Goal: Task Accomplishment & Management: Manage account settings

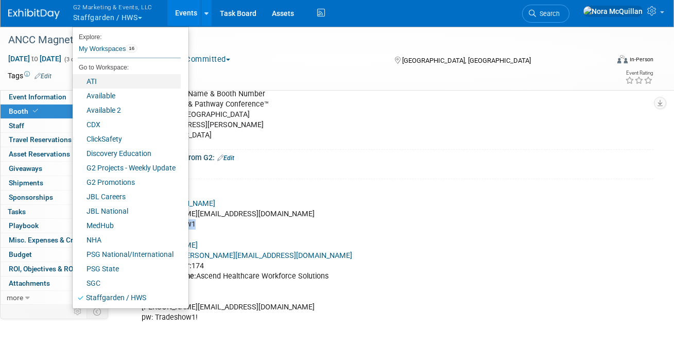
click at [104, 81] on link "ATI" at bounding box center [127, 81] width 108 height 14
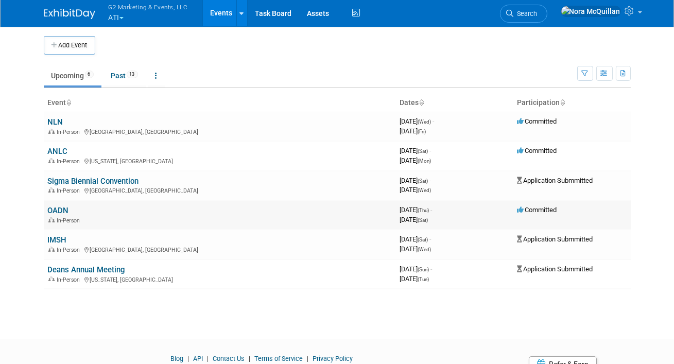
click at [54, 211] on link "OADN" at bounding box center [58, 210] width 21 height 9
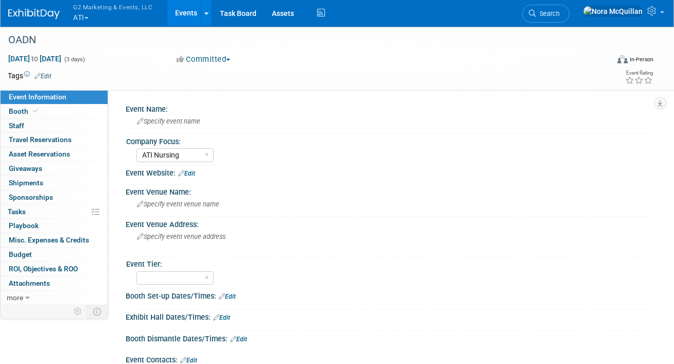
select select "ATI Nursing"
click at [26, 110] on span "Booth" at bounding box center [24, 111] width 31 height 8
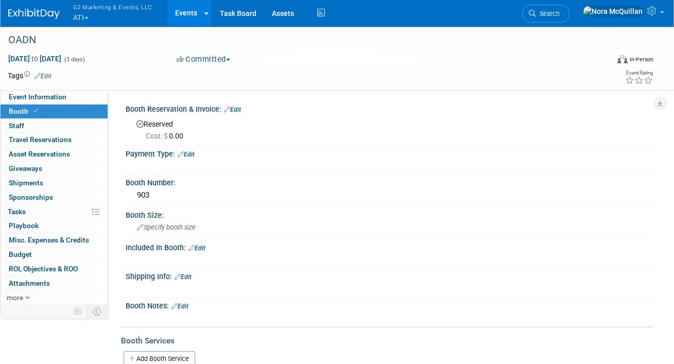
click at [235, 112] on link "Edit" at bounding box center [232, 109] width 17 height 7
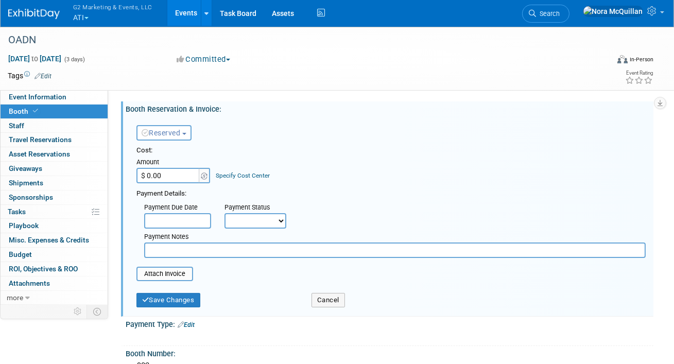
click at [172, 178] on input "$ 0.00" at bounding box center [168, 175] width 64 height 15
type input "$ 10,000.00"
click at [202, 251] on input "text" at bounding box center [395, 250] width 502 height 15
type input "Josh managing payment internally"
click at [171, 276] on input "file" at bounding box center [131, 274] width 123 height 12
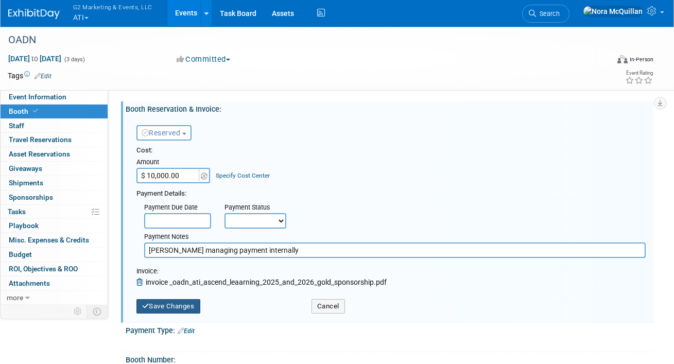
click at [160, 304] on button "Save Changes" at bounding box center [168, 306] width 64 height 14
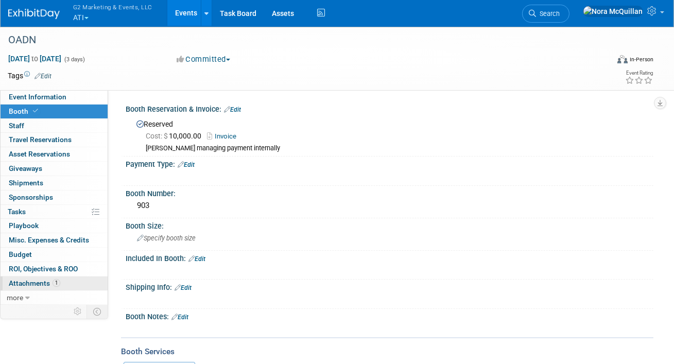
click at [27, 284] on span "Attachments 1" at bounding box center [35, 283] width 52 height 8
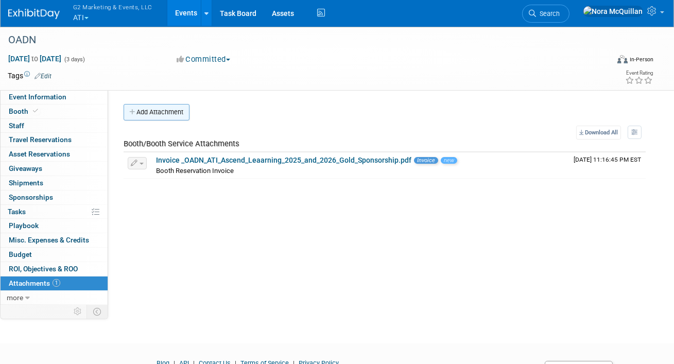
click at [170, 115] on button "Add Attachment" at bounding box center [157, 112] width 66 height 16
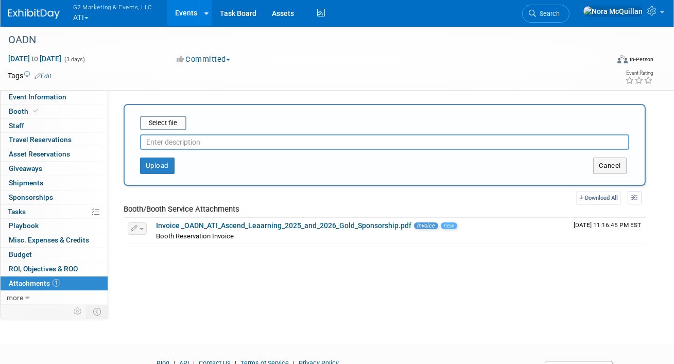
click at [179, 142] on input "text" at bounding box center [384, 141] width 489 height 15
type input "Sponsorship Deliverables"
click at [174, 121] on input "file" at bounding box center [124, 123] width 123 height 12
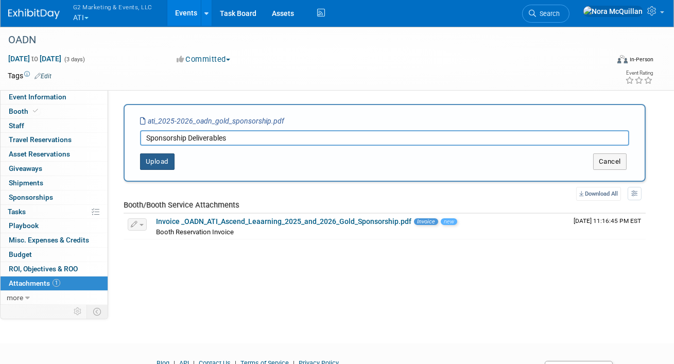
click at [162, 157] on button "Upload" at bounding box center [157, 161] width 35 height 16
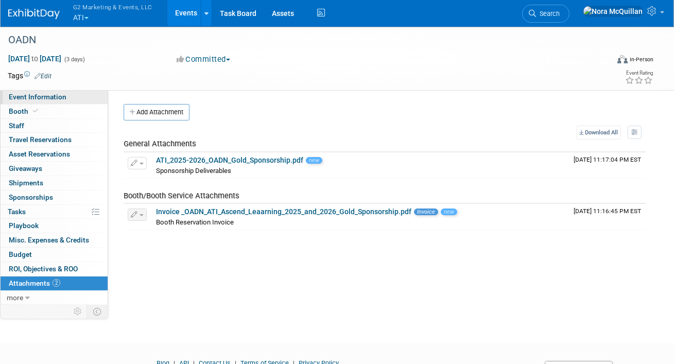
click at [38, 98] on span "Event Information" at bounding box center [38, 97] width 58 height 8
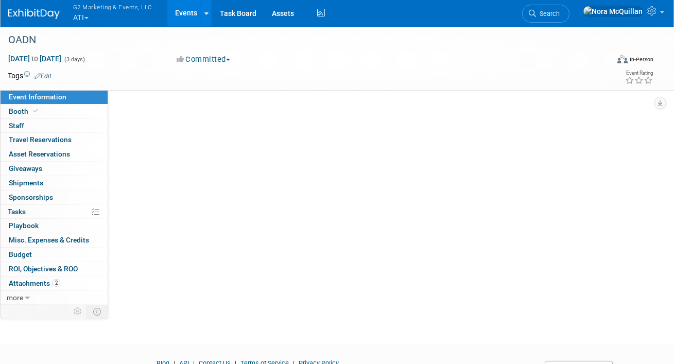
select select "ATI Nursing"
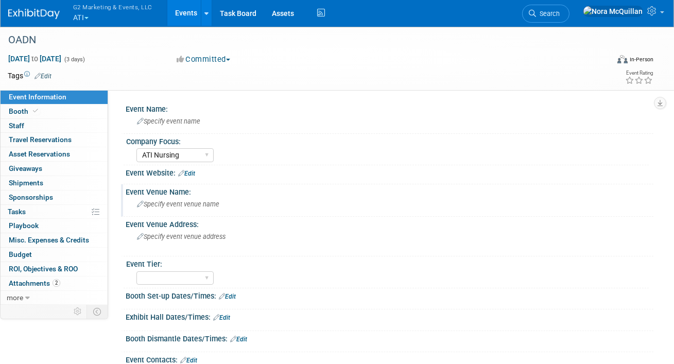
click at [158, 209] on div "Specify event venue name" at bounding box center [389, 204] width 512 height 16
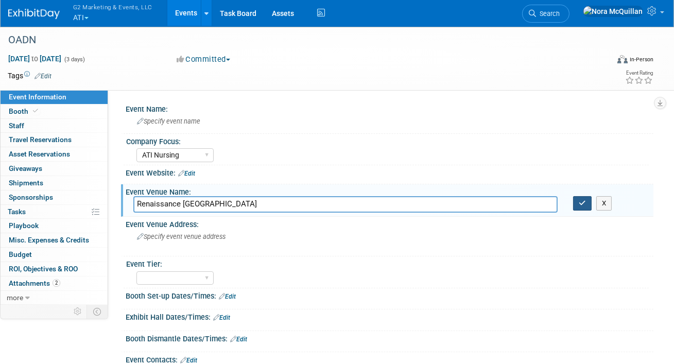
type input "Renaissance Nashville"
click at [584, 204] on icon "button" at bounding box center [582, 203] width 7 height 7
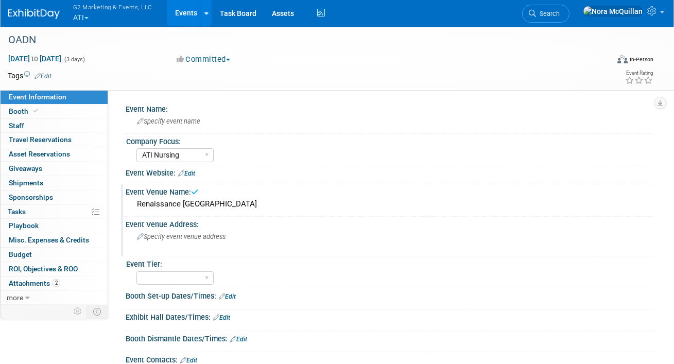
click at [190, 233] on span "Specify event venue address" at bounding box center [181, 237] width 89 height 8
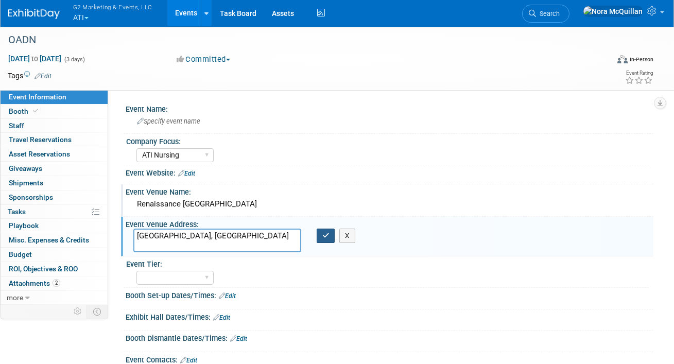
type textarea "Nashville, TN"
click at [326, 241] on button "button" at bounding box center [326, 236] width 19 height 14
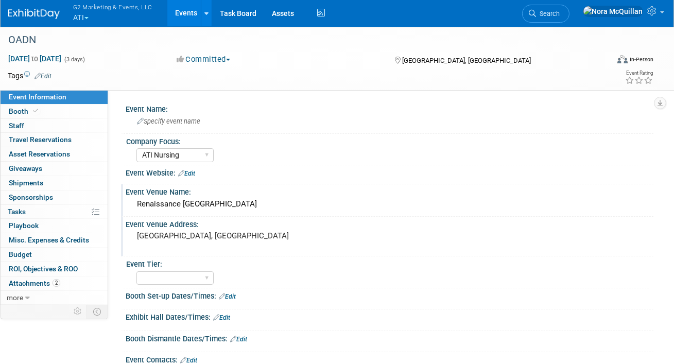
click at [178, 14] on link "Events" at bounding box center [186, 13] width 38 height 26
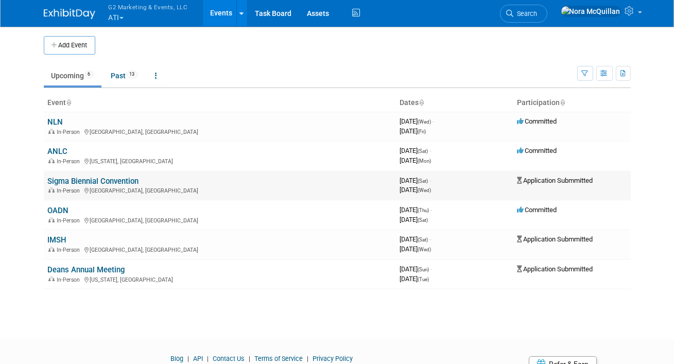
click at [59, 181] on link "Sigma Biennial Convention" at bounding box center [93, 181] width 91 height 9
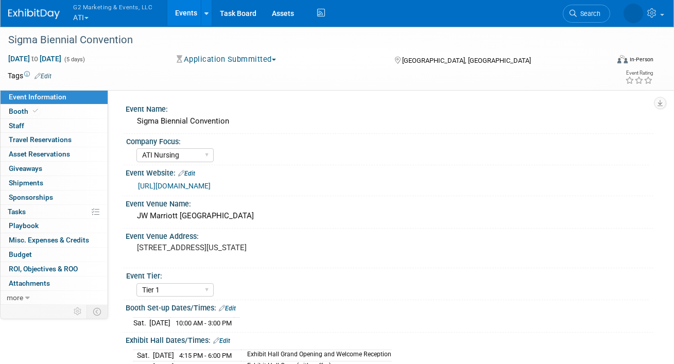
select select "ATI Nursing"
select select "Tier 1"
click at [35, 111] on icon at bounding box center [35, 111] width 5 height 6
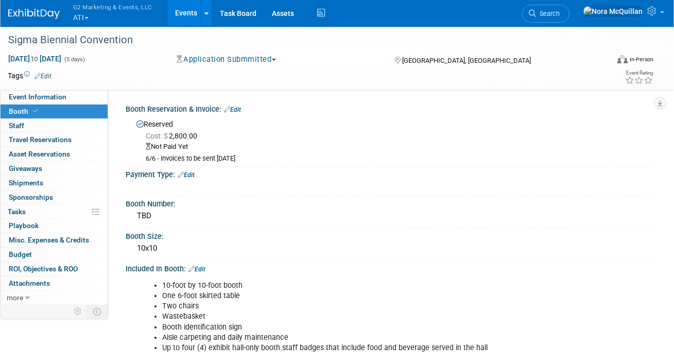
click at [181, 18] on link "Events" at bounding box center [186, 13] width 38 height 26
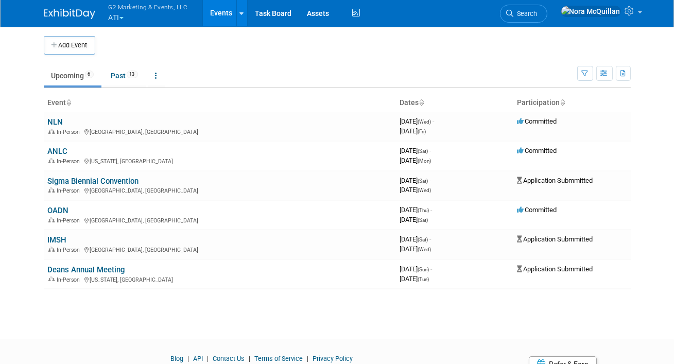
click at [121, 15] on button "G2 Marketing & Events, LLC ATI" at bounding box center [154, 13] width 93 height 27
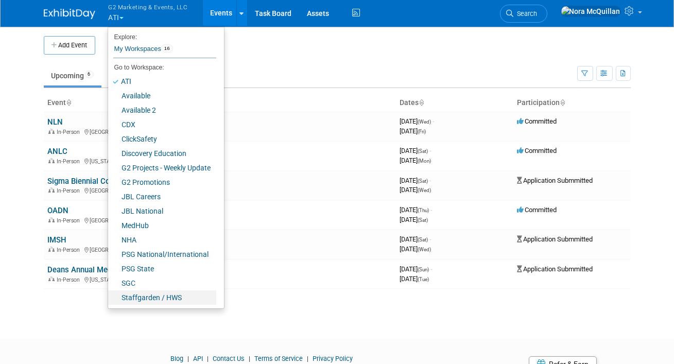
click at [138, 298] on link "Staffgarden / HWS" at bounding box center [162, 297] width 108 height 14
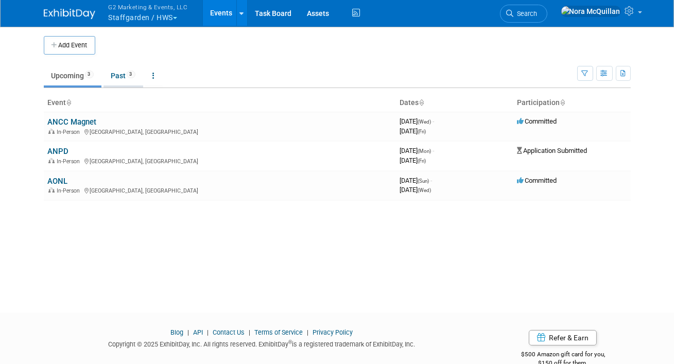
click at [119, 79] on link "Past 3" at bounding box center [124, 76] width 40 height 20
